Goal: Task Accomplishment & Management: Manage account settings

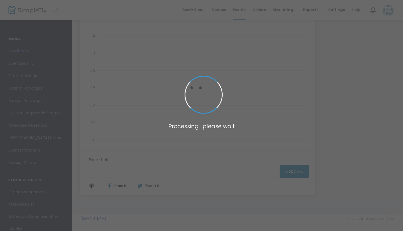
type input "[URL][DOMAIN_NAME]"
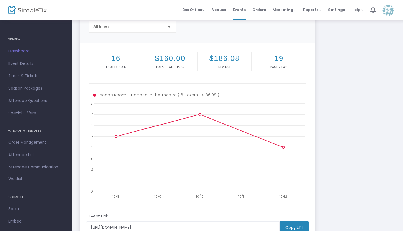
scroll to position [48, 0]
click at [28, 64] on span "Event Details" at bounding box center [35, 63] width 55 height 7
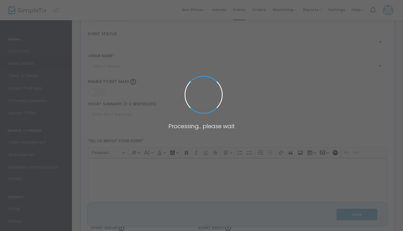
type input "Escape Room - Trapped In The Theatre"
type textarea "Welcome to the [GEOGRAPHIC_DATA], once the pride of the [GEOGRAPHIC_DATA]. Buil…"
type input "Register Now"
type input "[GEOGRAPHIC_DATA]"
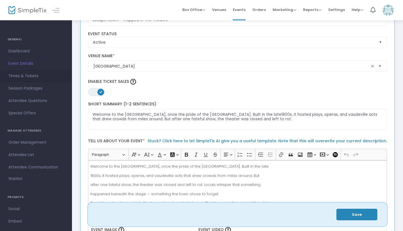
click at [34, 76] on span "Times & Tickets" at bounding box center [35, 76] width 55 height 7
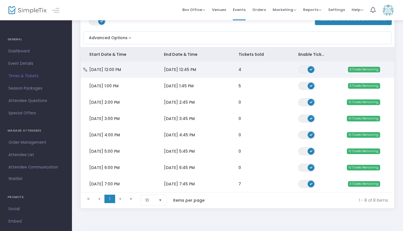
scroll to position [43, 0]
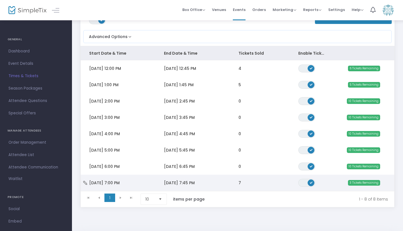
click at [244, 183] on td "7" at bounding box center [260, 183] width 60 height 16
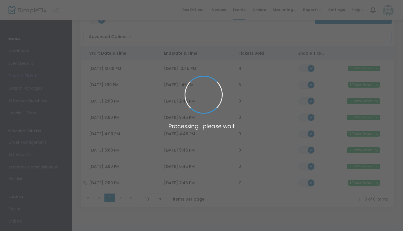
scroll to position [1, 0]
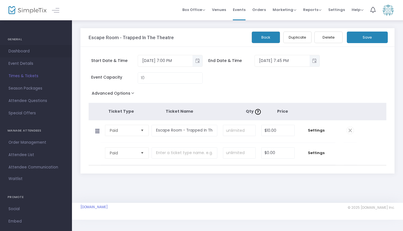
click at [20, 50] on span "Dashboard" at bounding box center [35, 51] width 55 height 7
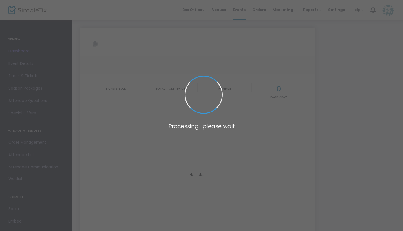
type input "[URL][DOMAIN_NAME]"
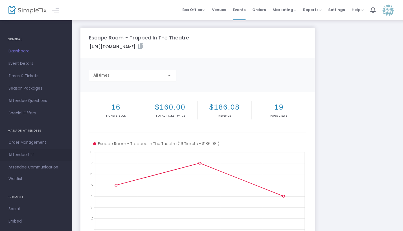
click at [23, 155] on span "Attendee List" at bounding box center [35, 155] width 55 height 7
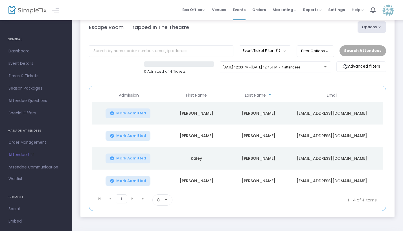
scroll to position [12, 0]
click at [39, 142] on span "Order Management" at bounding box center [35, 142] width 55 height 7
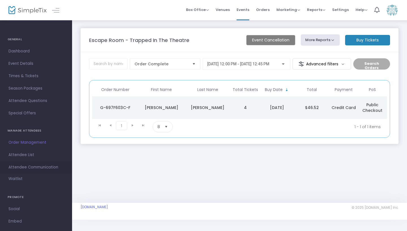
click at [36, 169] on span "Attendee Communication" at bounding box center [35, 167] width 55 height 7
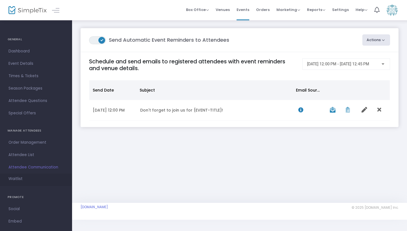
click at [18, 178] on span "Waitlist" at bounding box center [15, 179] width 14 height 6
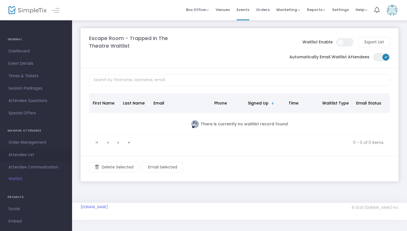
click at [20, 154] on span "Attendee List" at bounding box center [35, 155] width 55 height 7
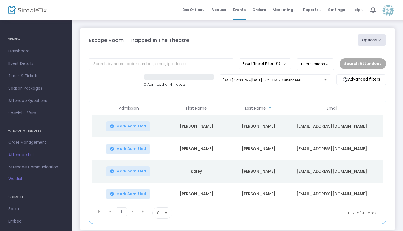
click at [20, 154] on span "Attendee List" at bounding box center [35, 155] width 55 height 7
click at [271, 64] on button "Event Ticket Filter (1)" at bounding box center [265, 63] width 53 height 11
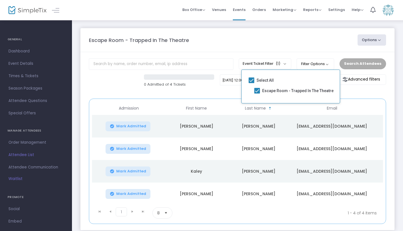
click at [273, 31] on m-panel-header "Escape Room - Trapped In The Theatre Options Export List Print Name Tags Export…" at bounding box center [237, 40] width 314 height 24
